Goal: Navigation & Orientation: Find specific page/section

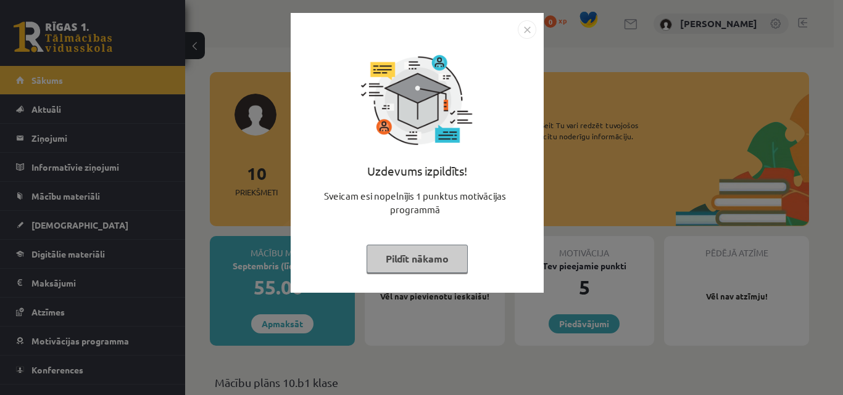
click at [431, 256] on button "Pildīt nākamo" at bounding box center [416, 259] width 101 height 28
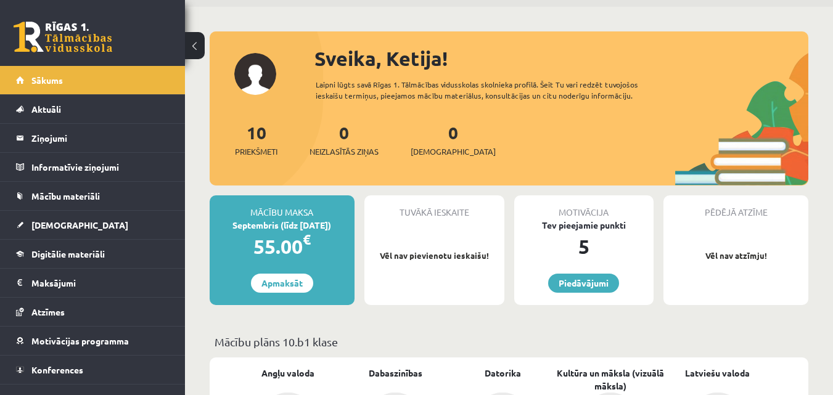
scroll to position [28, 0]
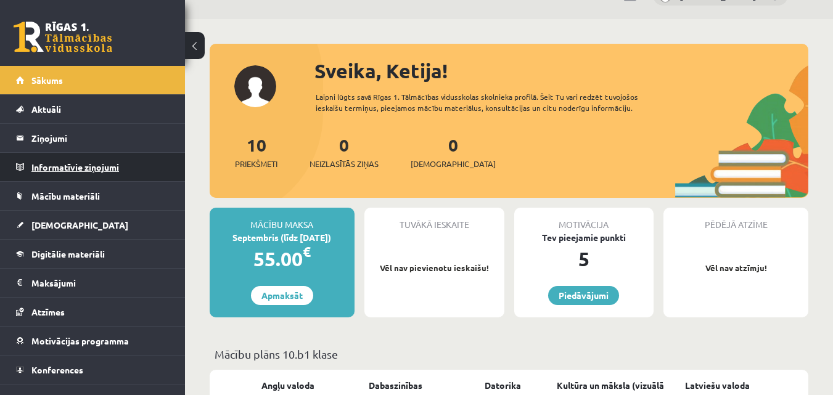
click at [94, 169] on legend "Informatīvie ziņojumi 0" at bounding box center [100, 167] width 138 height 28
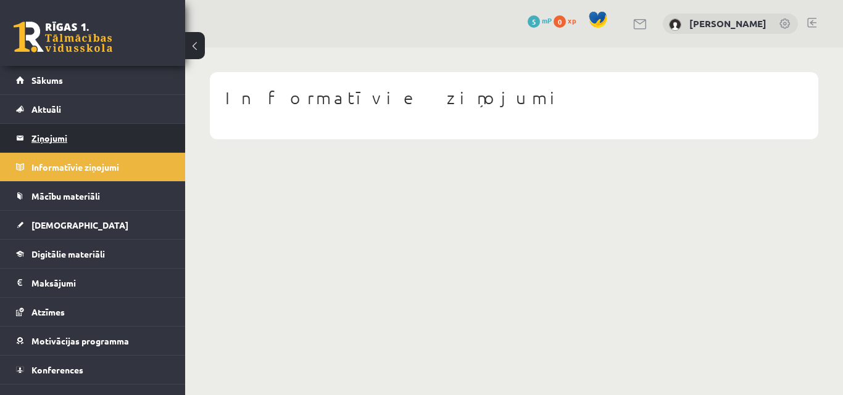
click at [74, 141] on legend "Ziņojumi 0" at bounding box center [100, 138] width 138 height 28
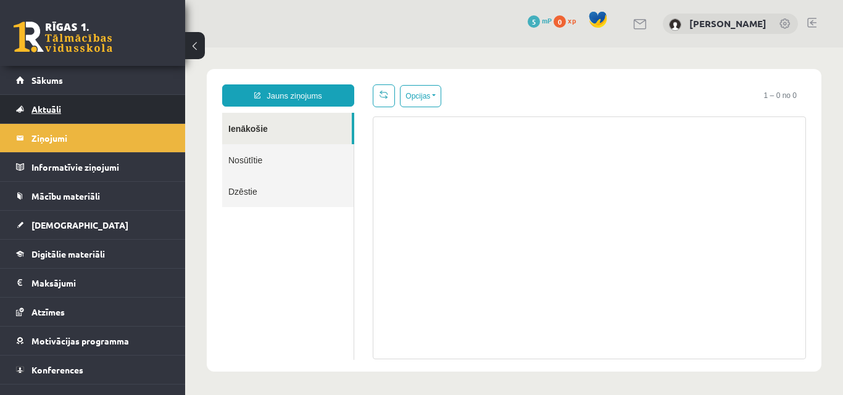
click at [69, 107] on link "Aktuāli" at bounding box center [93, 109] width 154 height 28
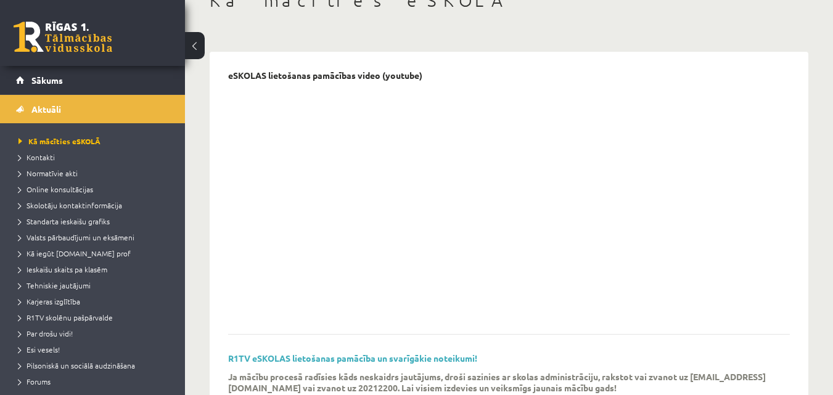
scroll to position [71, 0]
